Goal: Check status: Check status

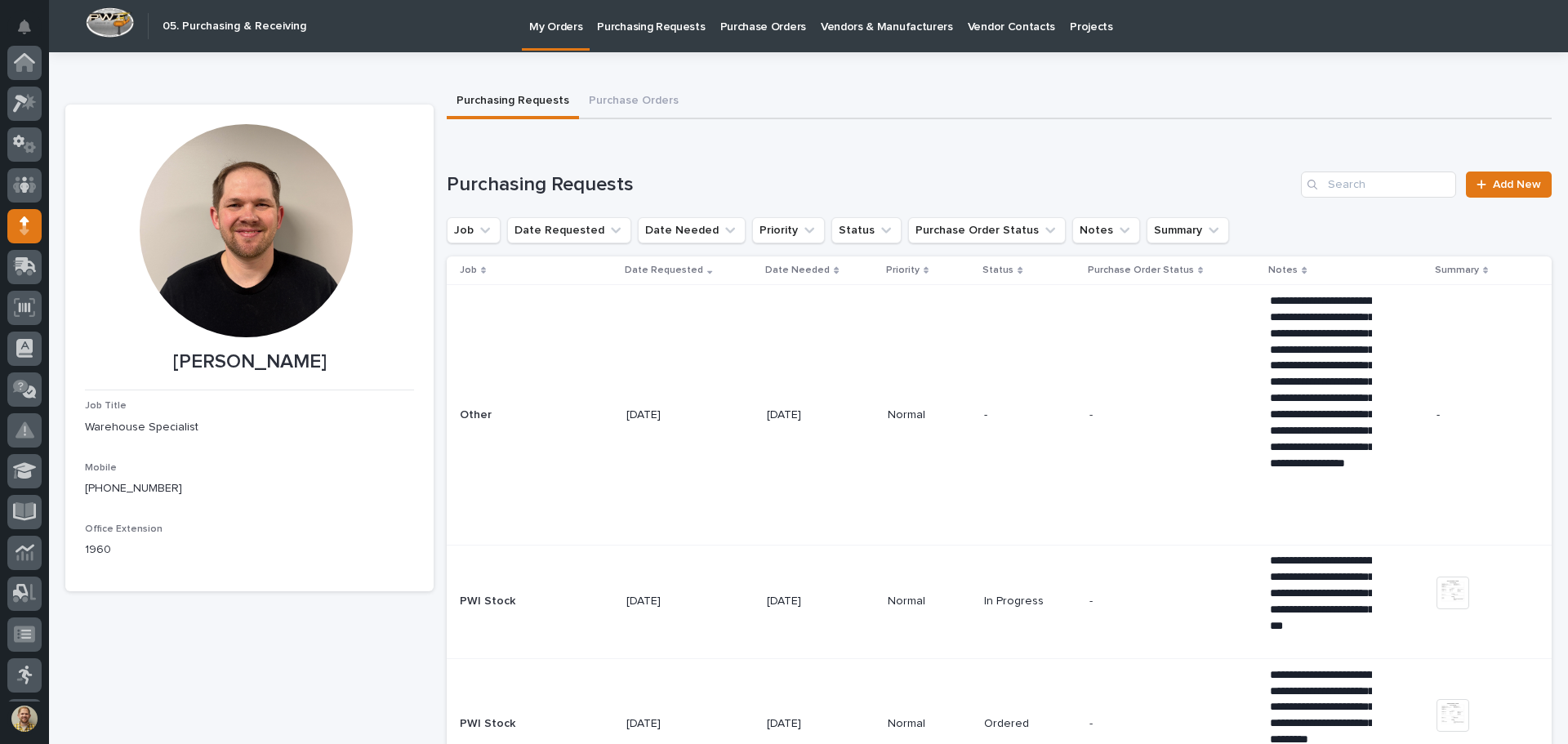
scroll to position [163, 0]
click at [750, 30] on p "Purchase Orders" at bounding box center [763, 17] width 86 height 34
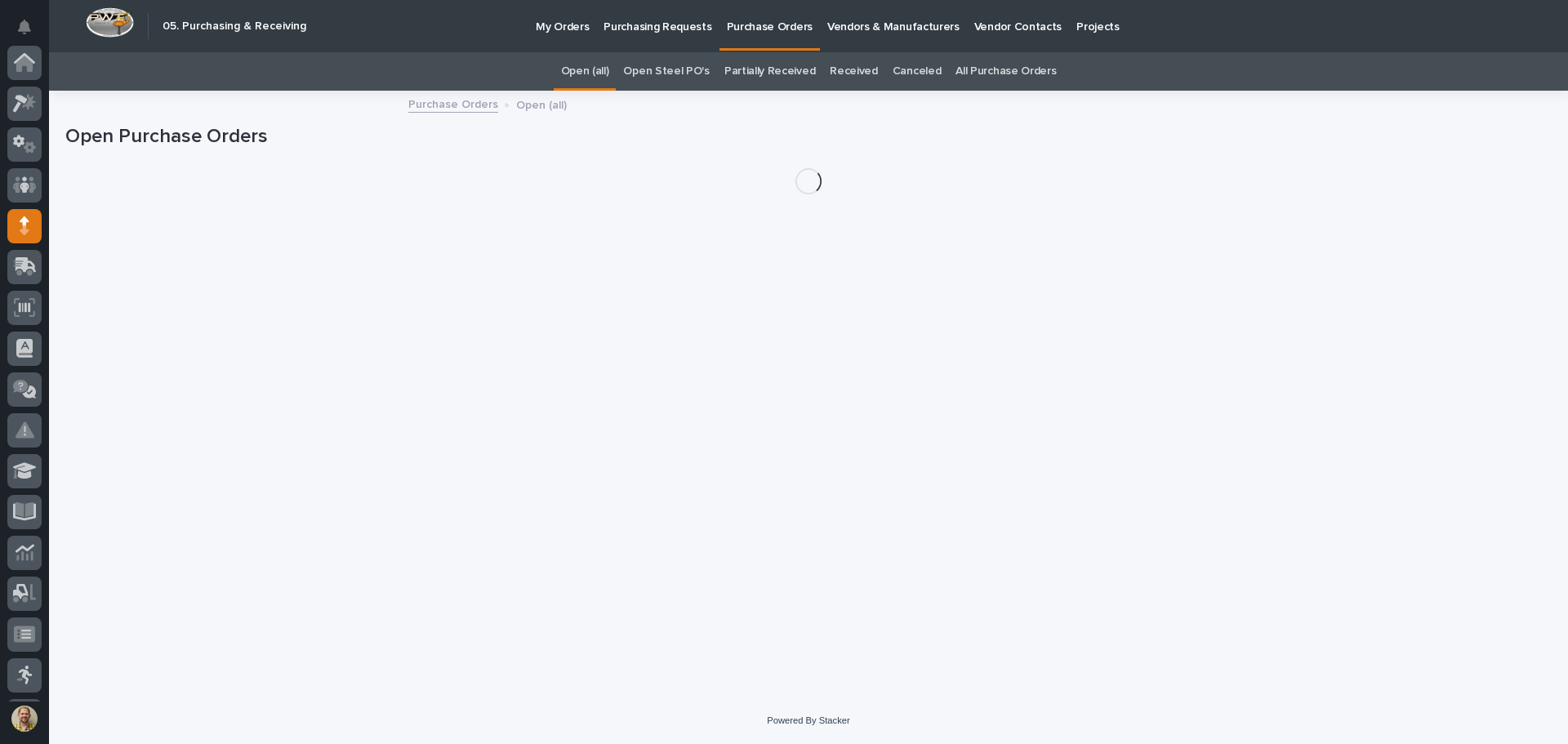
scroll to position [163, 0]
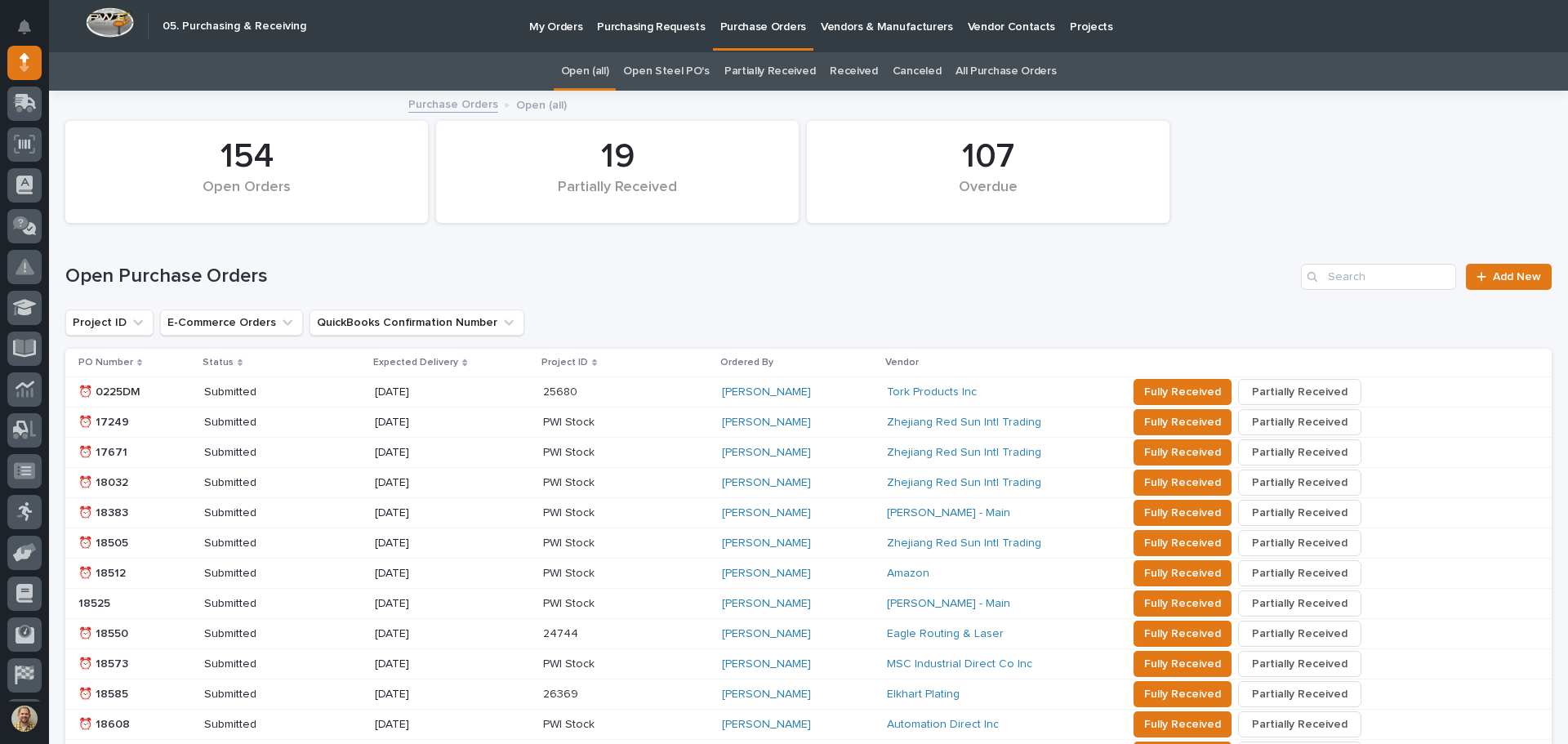
click at [1018, 55] on link "All Purchase Orders" at bounding box center [1006, 72] width 101 height 39
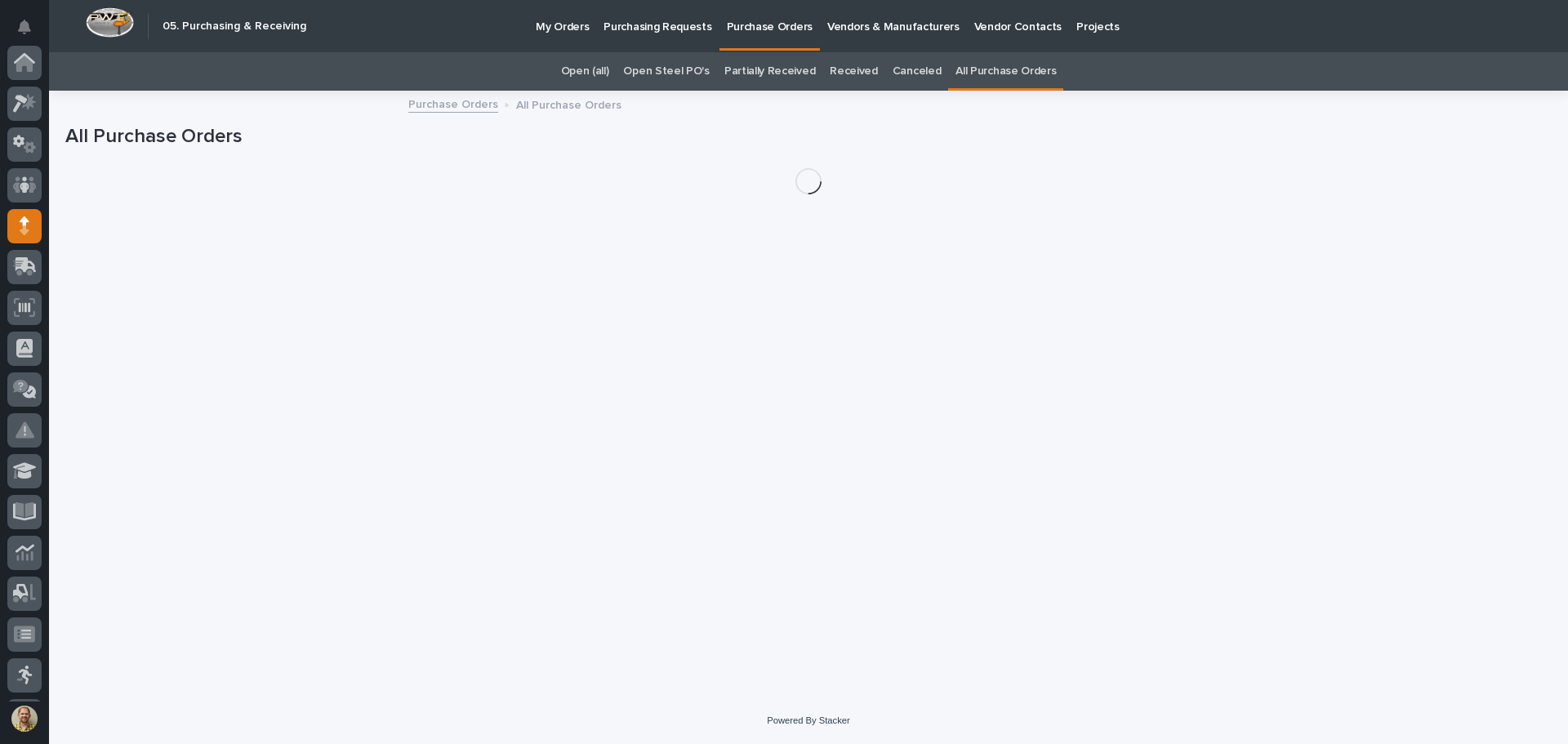
scroll to position [163, 0]
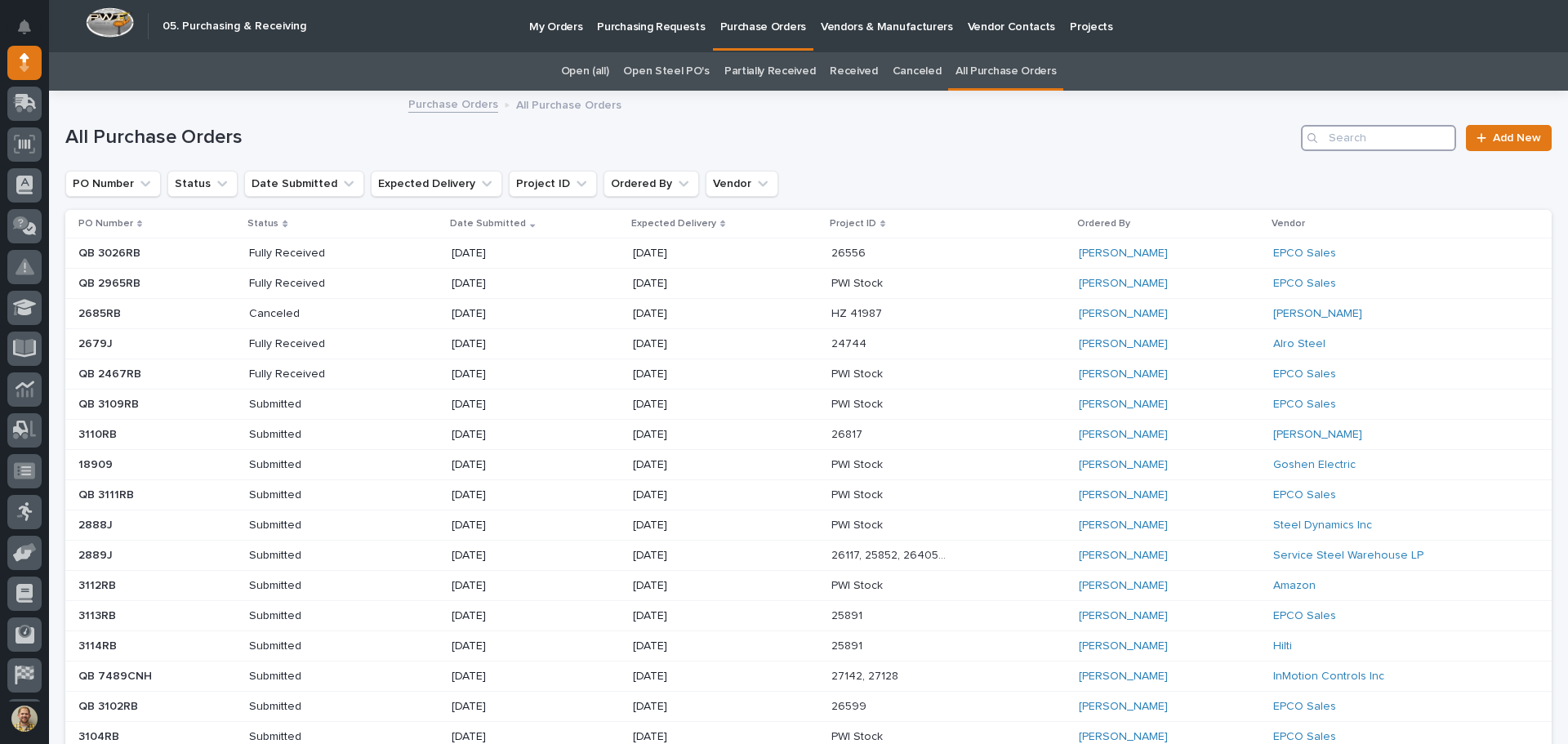
click at [1333, 144] on input "Search" at bounding box center [1378, 138] width 155 height 26
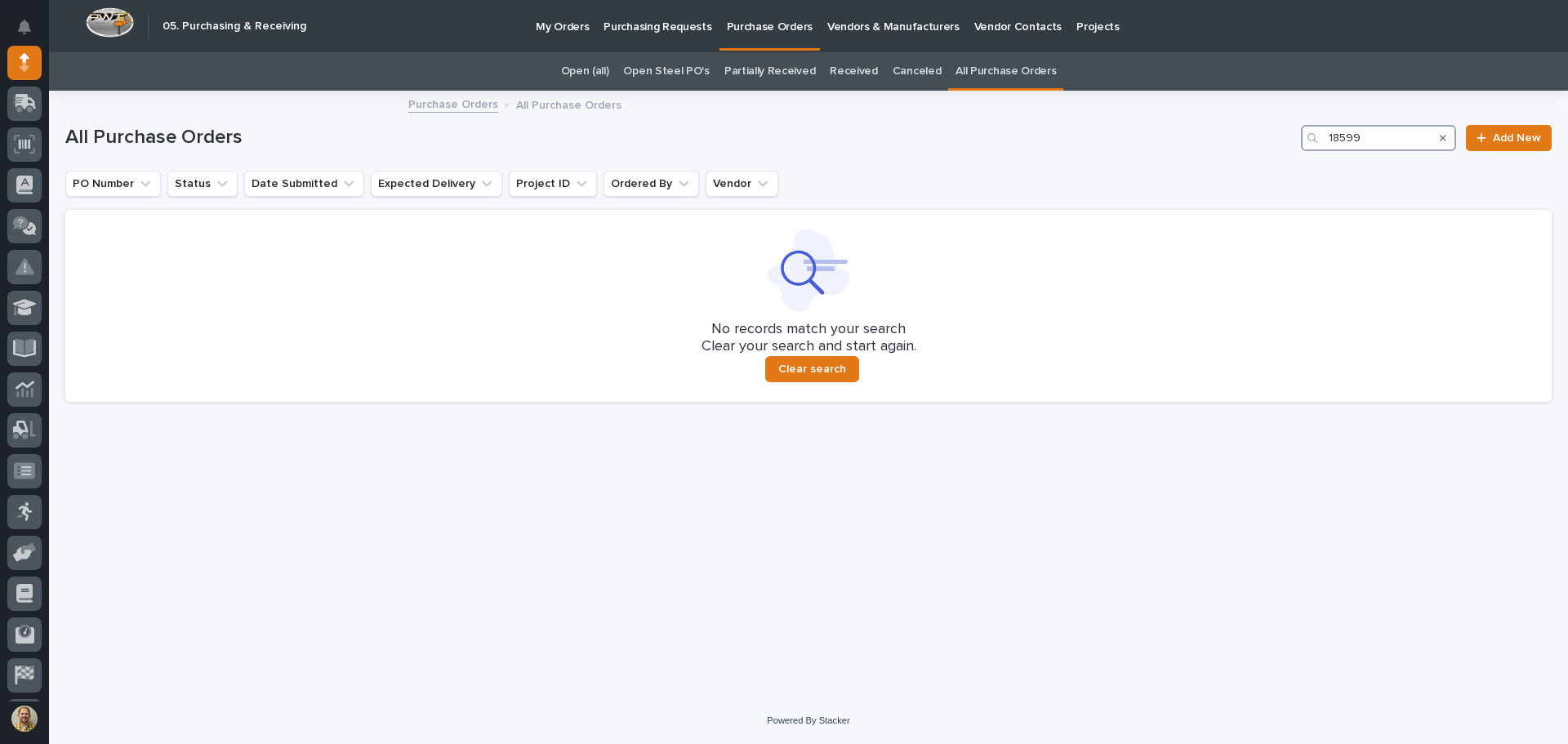
type input "18599"
